Goal: Task Accomplishment & Management: Manage account settings

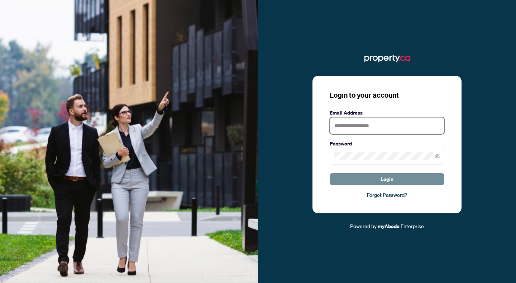
type input "**********"
click at [350, 176] on button "Login" at bounding box center [387, 179] width 115 height 12
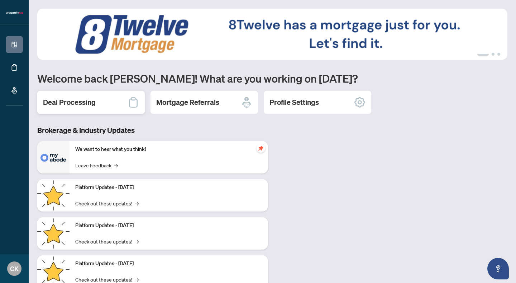
click at [90, 98] on h2 "Deal Processing" at bounding box center [69, 102] width 53 height 10
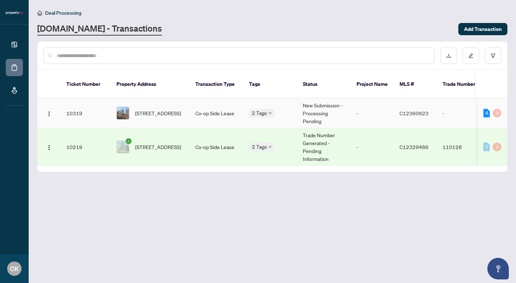
click at [180, 110] on span "[STREET_ADDRESS]" at bounding box center [158, 113] width 46 height 8
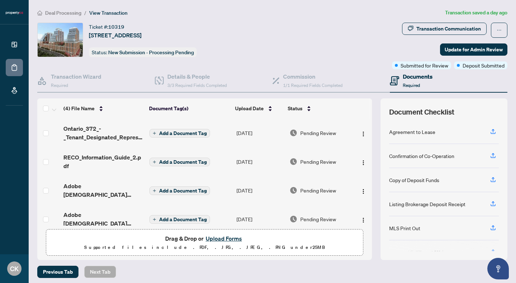
click at [177, 132] on span "Add a Document Tag" at bounding box center [183, 133] width 48 height 5
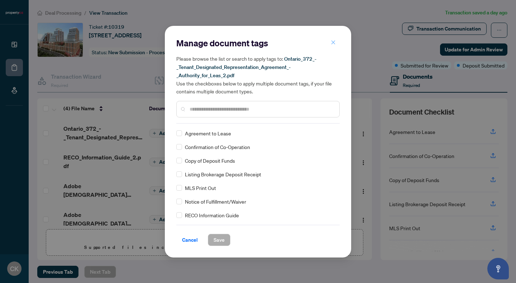
click at [330, 41] on button "button" at bounding box center [333, 43] width 14 height 12
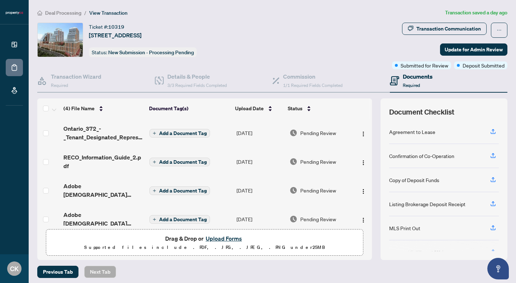
click at [170, 131] on span "Add a Document Tag" at bounding box center [183, 133] width 48 height 5
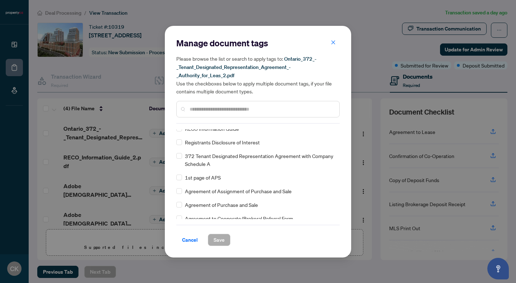
scroll to position [124, 0]
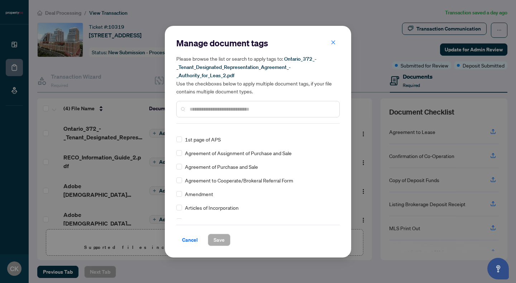
click at [207, 107] on input "text" at bounding box center [262, 109] width 144 height 8
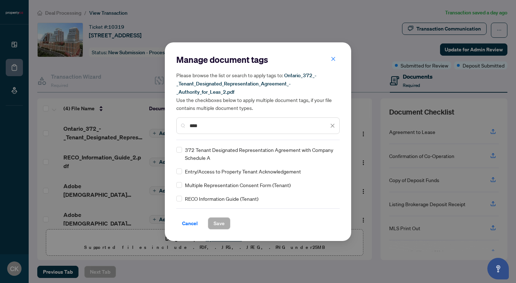
scroll to position [0, 0]
type input "****"
click at [192, 150] on span "372 Tenant Designated Representation Agreement with Company Schedule A" at bounding box center [260, 154] width 151 height 16
click at [216, 223] on span "Save" at bounding box center [219, 222] width 11 height 11
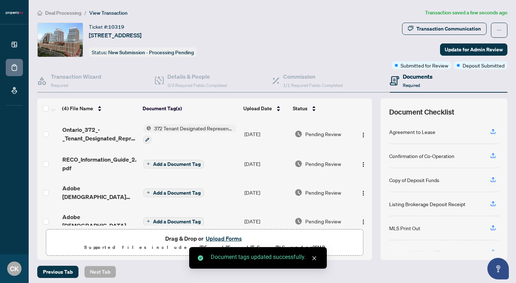
click at [170, 164] on span "Add a Document Tag" at bounding box center [177, 163] width 48 height 5
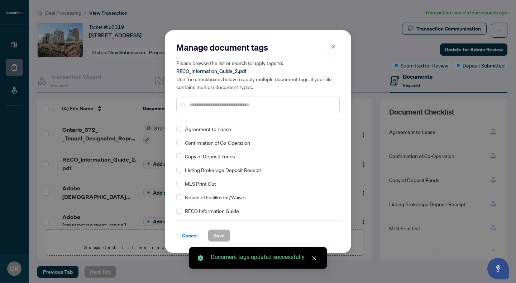
click at [204, 103] on input "text" at bounding box center [262, 105] width 144 height 8
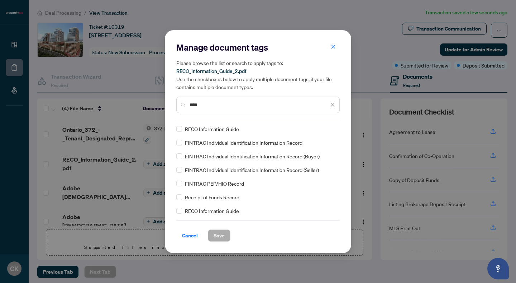
type input "****"
click at [213, 233] on button "Save" at bounding box center [219, 235] width 23 height 12
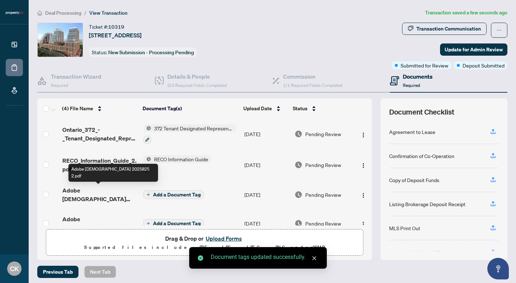
scroll to position [2, 0]
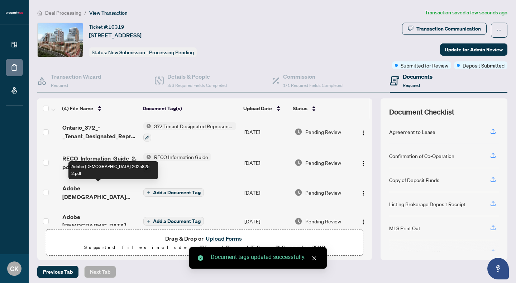
click at [117, 188] on span "Adobe [DEMOGRAPHIC_DATA] 2025825 2.pdf" at bounding box center [99, 192] width 75 height 17
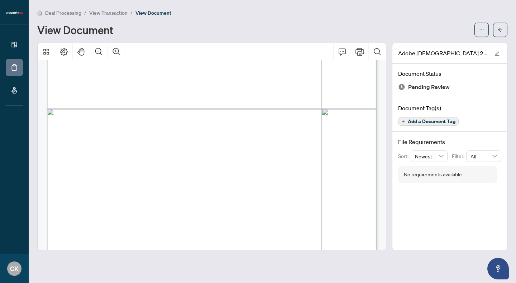
scroll to position [1190, 0]
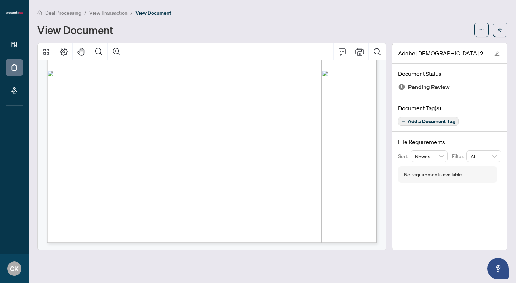
click at [413, 121] on span "Add a Document Tag" at bounding box center [432, 121] width 48 height 5
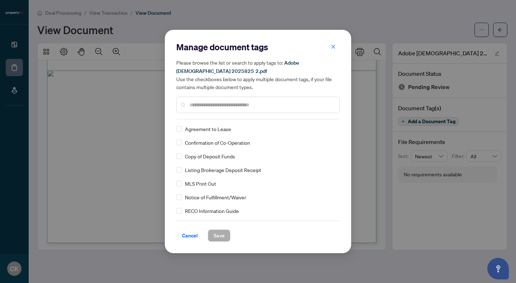
click at [297, 106] on input "text" at bounding box center [262, 105] width 144 height 8
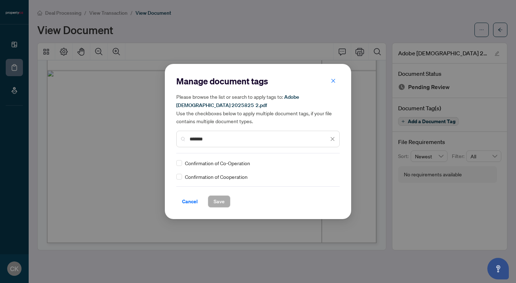
type input "*******"
click at [202, 162] on span "Confirmation of Co-Operation" at bounding box center [217, 163] width 65 height 8
click at [216, 140] on input "*******" at bounding box center [259, 139] width 139 height 8
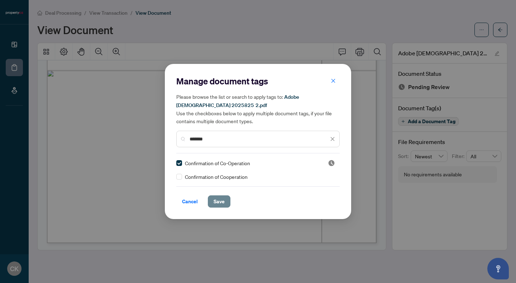
click at [218, 199] on span "Save" at bounding box center [219, 200] width 11 height 11
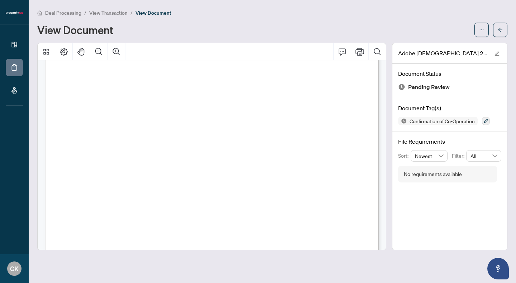
scroll to position [0, 0]
click at [97, 15] on span "View Transaction" at bounding box center [108, 13] width 38 height 6
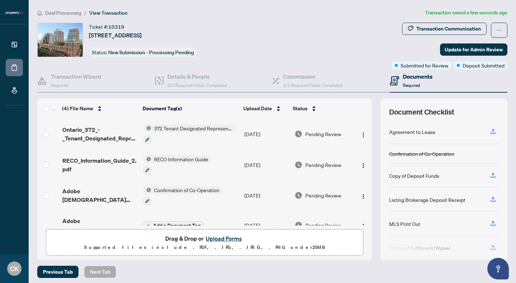
scroll to position [10, 0]
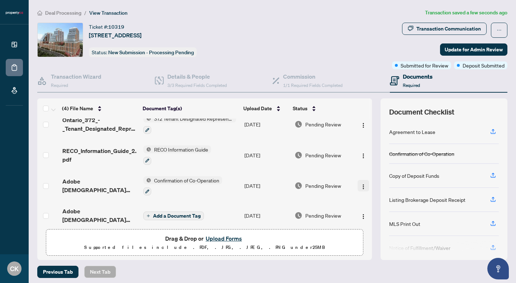
click at [362, 184] on img "button" at bounding box center [364, 187] width 6 height 6
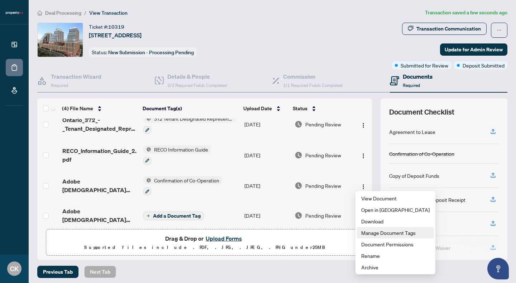
click at [375, 230] on span "Manage Document Tags" at bounding box center [396, 232] width 68 height 8
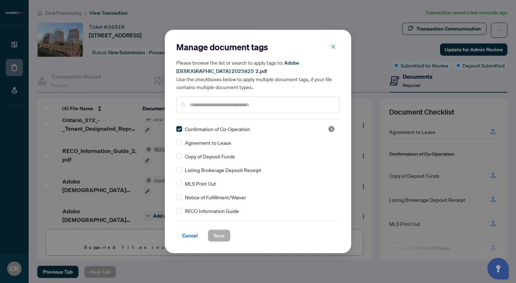
click at [249, 102] on input "text" at bounding box center [262, 105] width 144 height 8
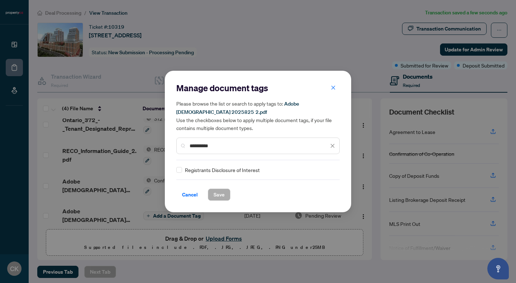
type input "**********"
click at [214, 189] on span "Save" at bounding box center [219, 194] width 11 height 11
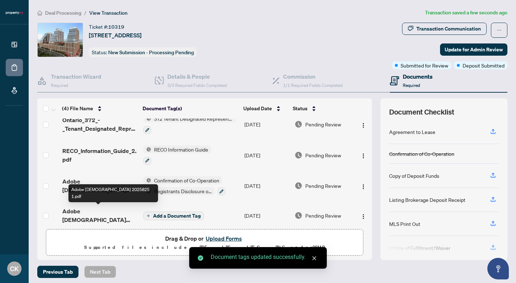
click at [121, 210] on span "Adobe [DEMOGRAPHIC_DATA] 2025825 1.pdf" at bounding box center [99, 215] width 75 height 17
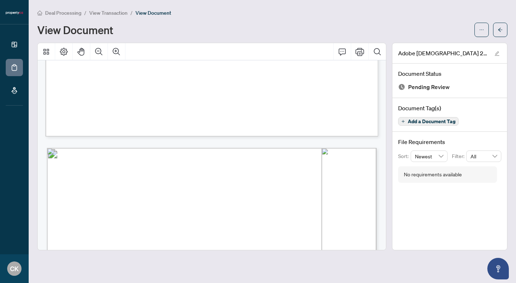
scroll to position [2186, 0]
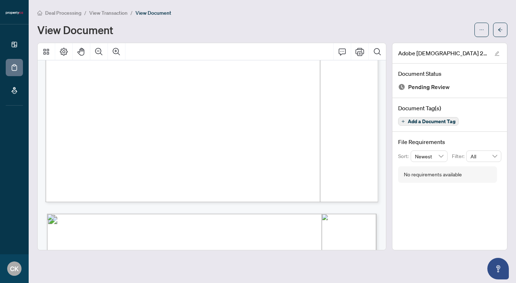
click at [115, 13] on span "View Transaction" at bounding box center [108, 13] width 38 height 6
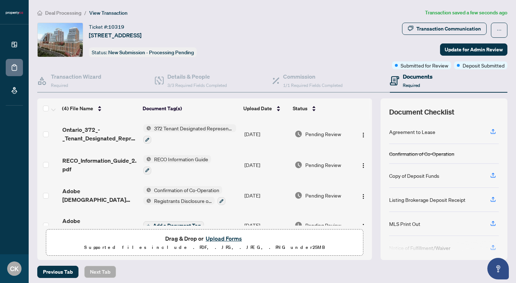
click at [176, 223] on span "Add a Document Tag" at bounding box center [177, 225] width 48 height 5
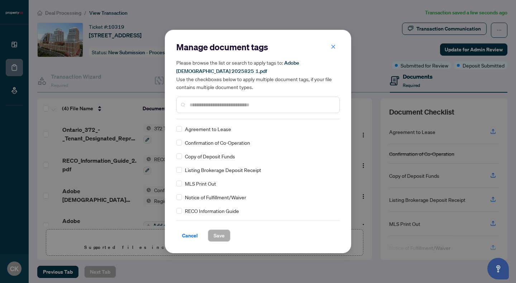
click at [217, 110] on div at bounding box center [258, 104] width 164 height 16
click at [201, 129] on span "Agreement to Lease" at bounding box center [208, 129] width 46 height 8
click at [204, 101] on input "text" at bounding box center [262, 105] width 144 height 8
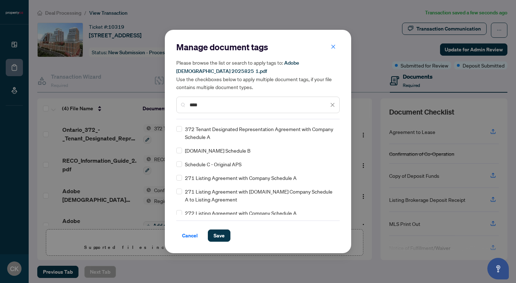
scroll to position [45, 0]
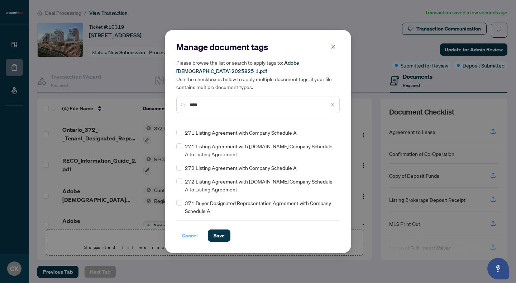
type input "****"
click at [181, 236] on button "Cancel" at bounding box center [189, 235] width 27 height 12
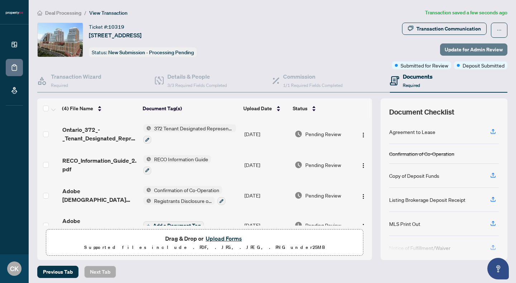
click at [452, 51] on span "Update for Admin Review" at bounding box center [474, 49] width 58 height 11
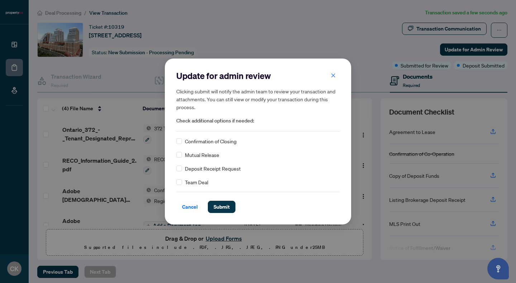
click at [210, 166] on span "Deposit Receipt Request" at bounding box center [213, 168] width 56 height 8
click at [223, 204] on span "Submit" at bounding box center [222, 206] width 16 height 11
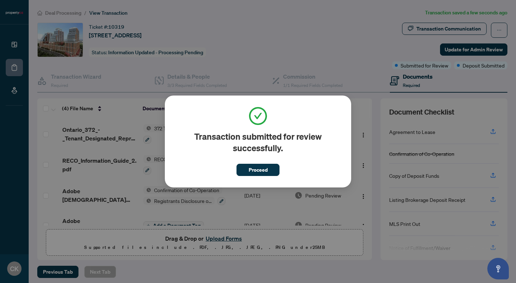
click at [257, 171] on span "Proceed" at bounding box center [258, 169] width 19 height 11
